Goal: Check status: Check status

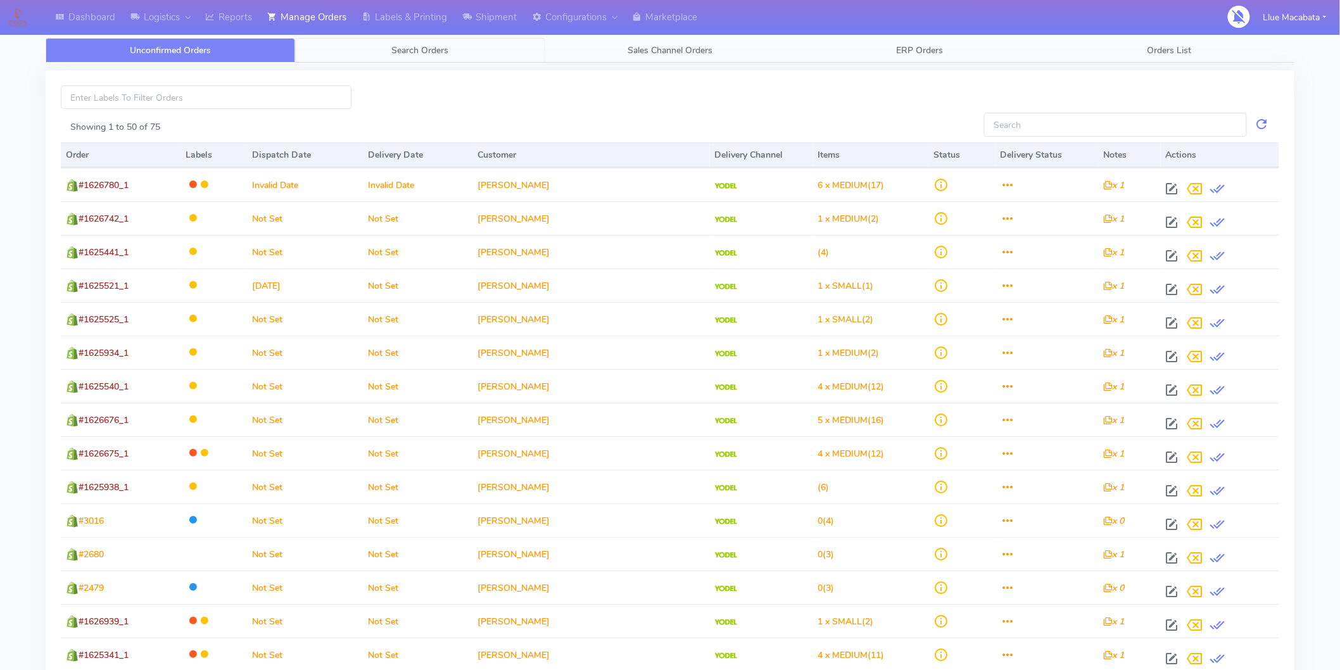
click at [448, 46] on span "Search Orders" at bounding box center [420, 50] width 57 height 12
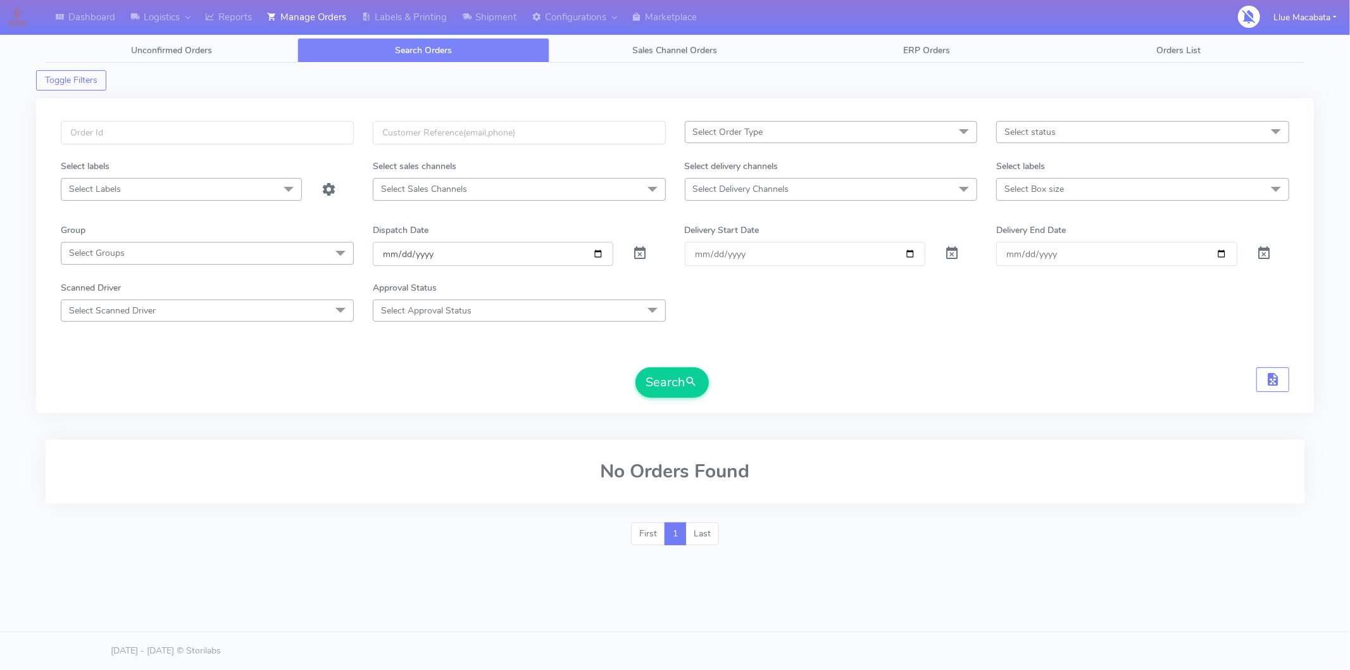
click at [387, 252] on input "[DATE]" at bounding box center [493, 253] width 241 height 23
click at [401, 252] on input "date" at bounding box center [493, 253] width 241 height 23
click at [423, 254] on input "date" at bounding box center [493, 253] width 241 height 23
click at [141, 140] on input "text" at bounding box center [207, 132] width 293 height 23
paste input "1627839"
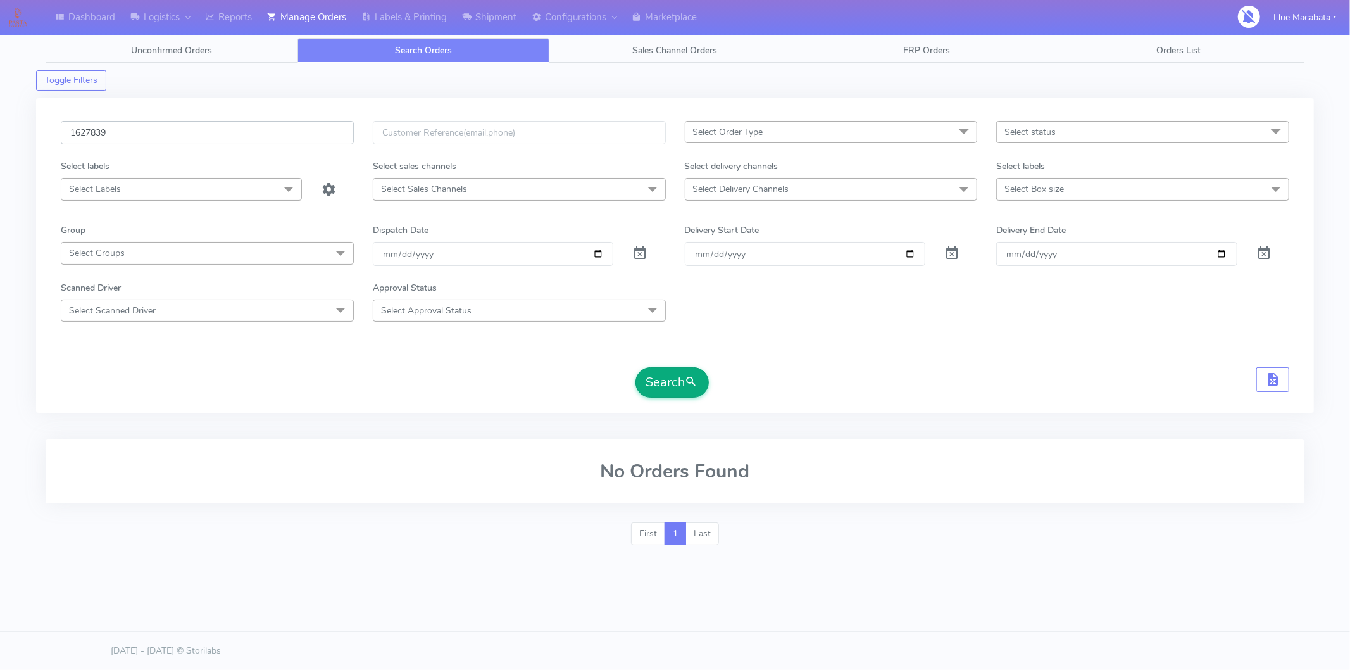
type input "1627839"
click at [646, 376] on button "Search" at bounding box center [672, 382] width 73 height 30
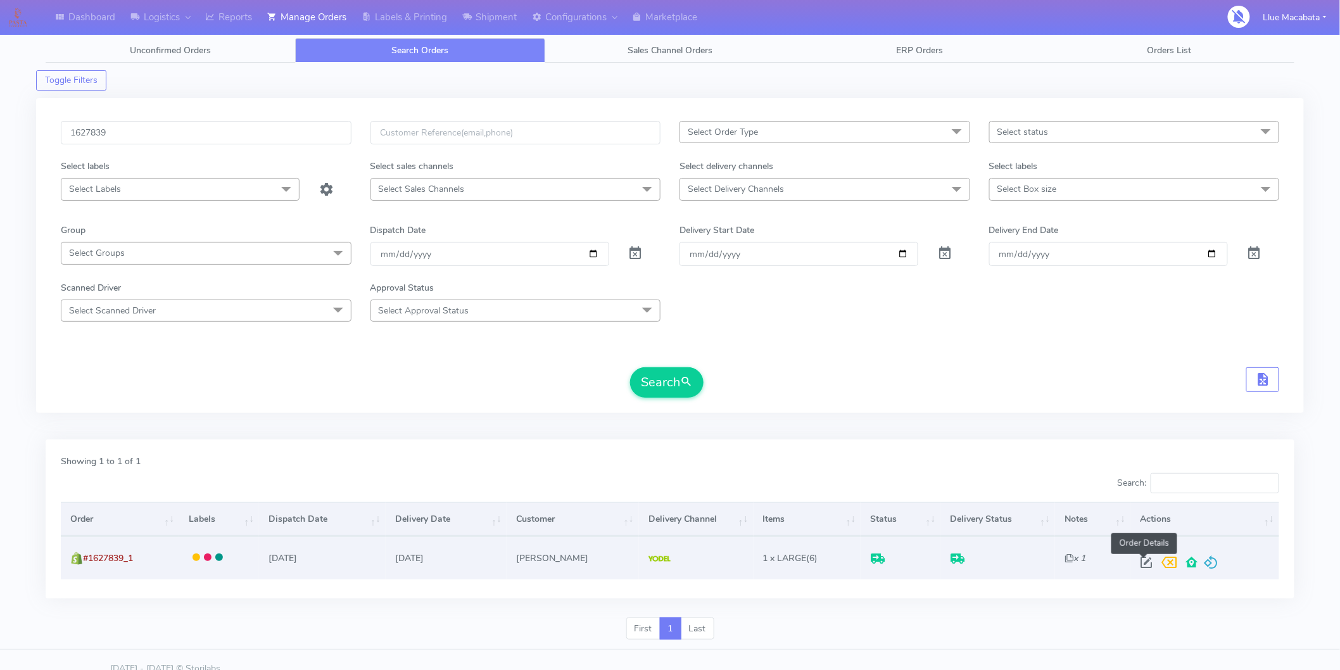
click at [1142, 565] on span at bounding box center [1145, 565] width 23 height 12
select select "5"
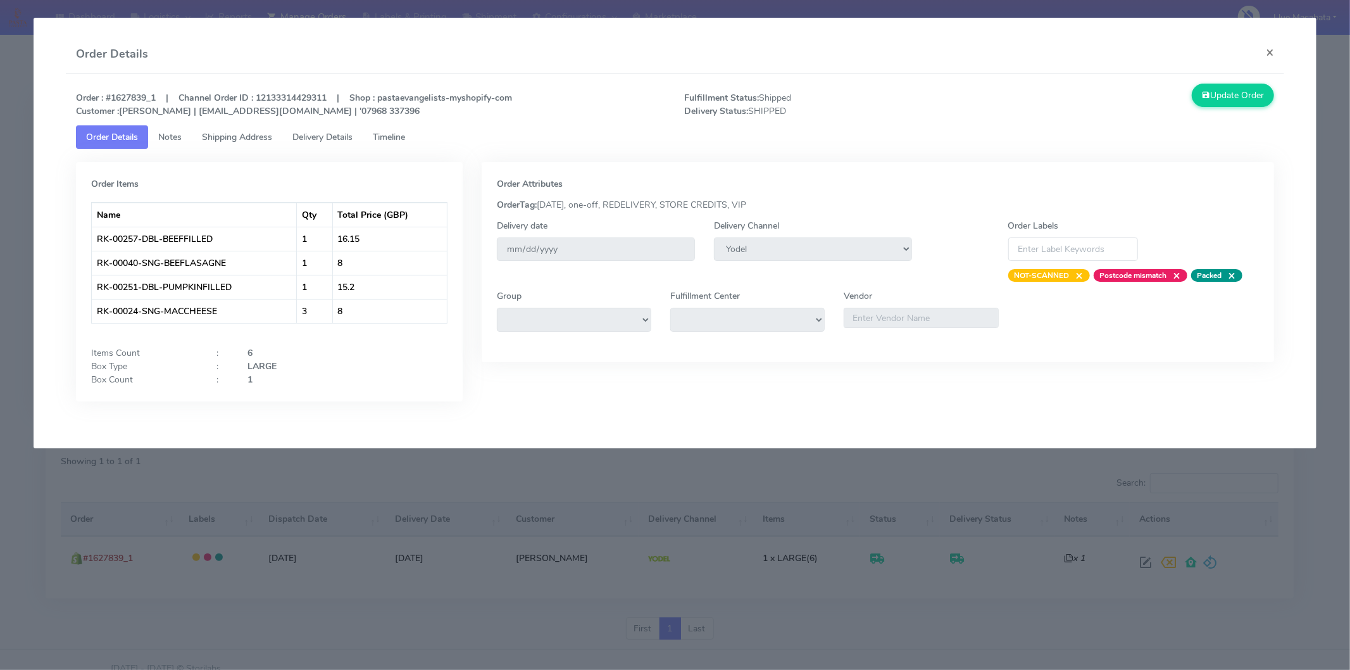
click at [332, 134] on span "Delivery Details" at bounding box center [322, 137] width 60 height 12
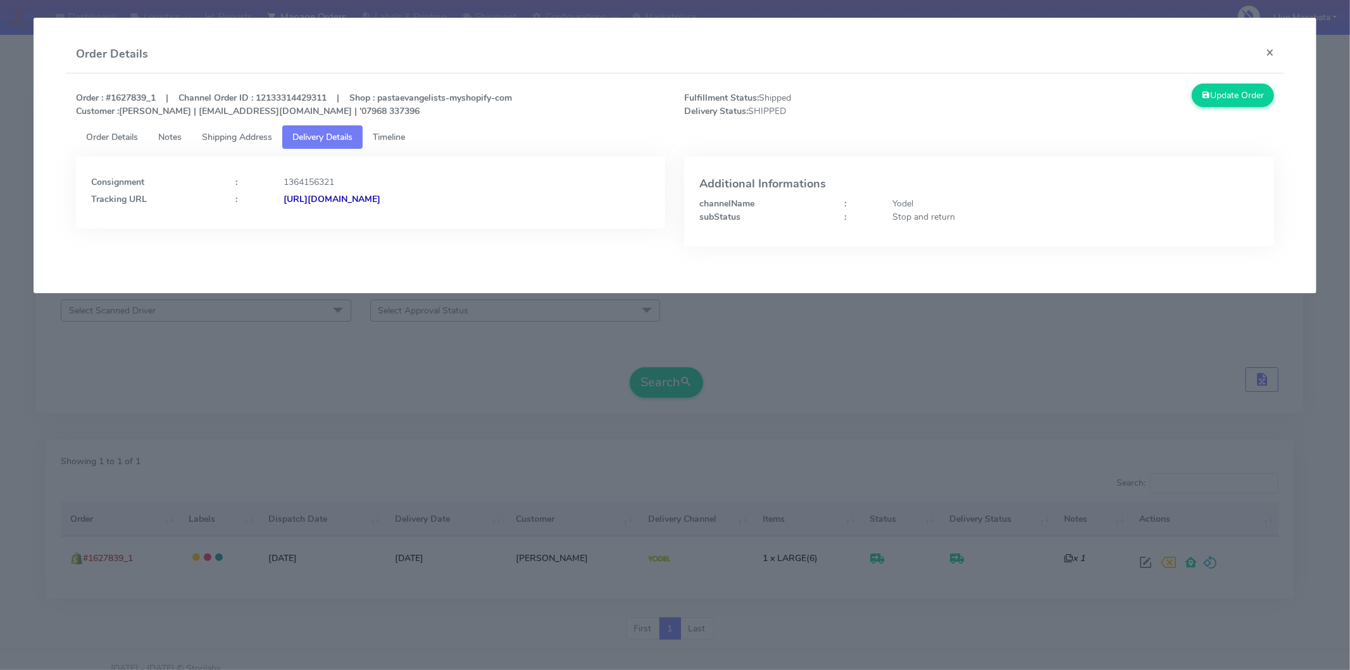
click at [380, 198] on strong "[URL][DOMAIN_NAME]" at bounding box center [332, 199] width 97 height 12
